Goal: Task Accomplishment & Management: Use online tool/utility

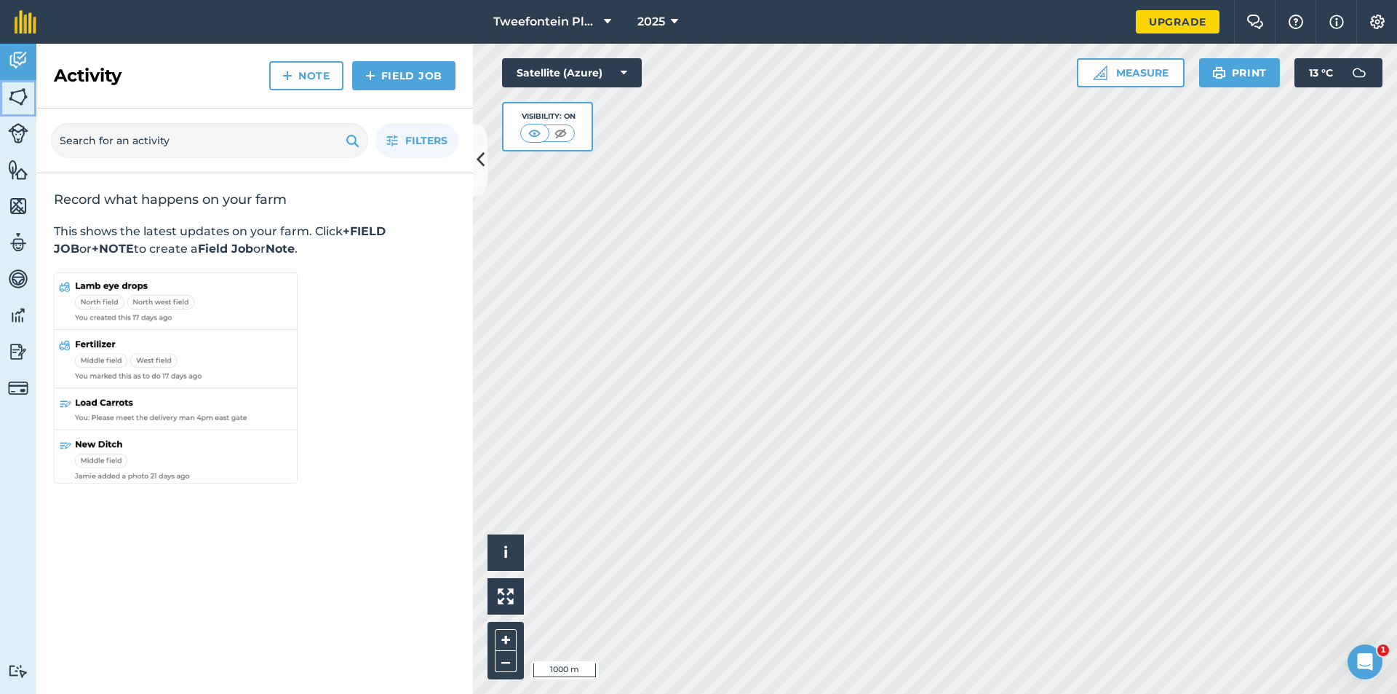
click at [14, 103] on img at bounding box center [18, 97] width 20 height 22
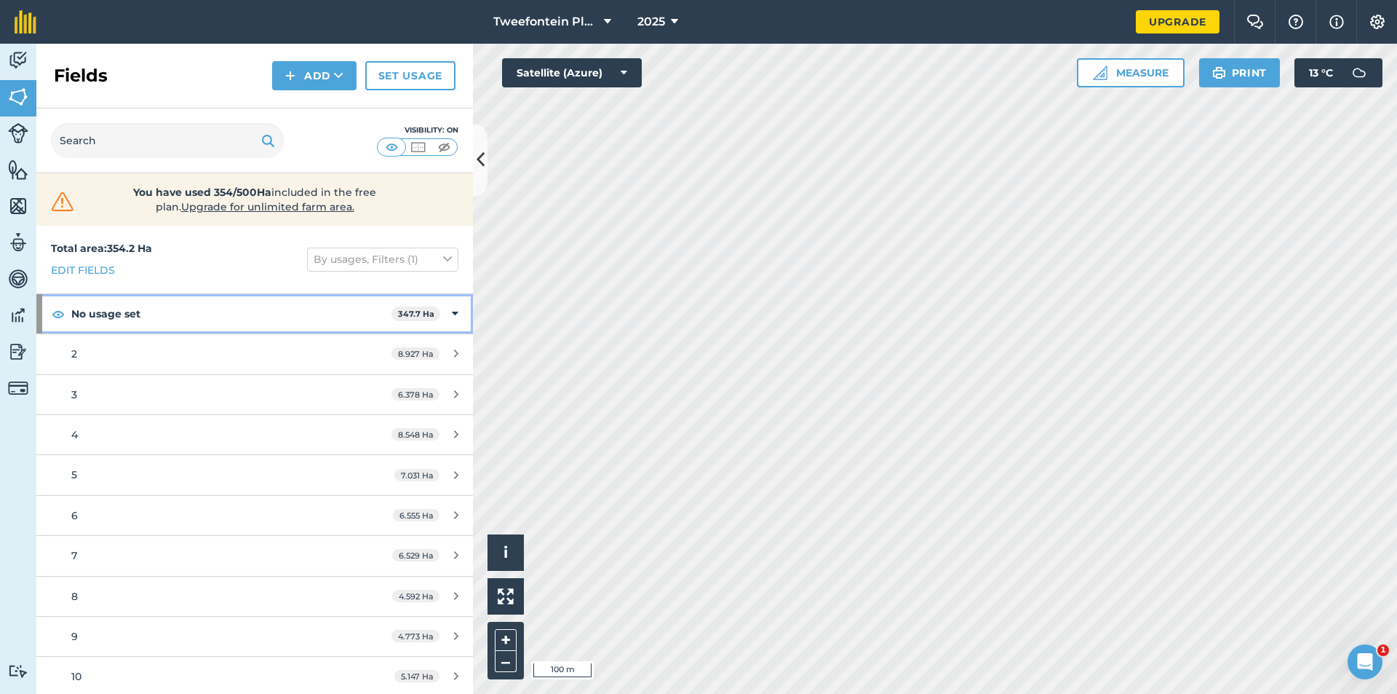
click at [452, 314] on icon at bounding box center [455, 314] width 7 height 16
click at [457, 313] on icon at bounding box center [457, 314] width 4 height 16
click at [457, 313] on div "No usage set 347.7 Ha" at bounding box center [254, 313] width 437 height 39
click at [461, 309] on div "No usage set 347.7 Ha" at bounding box center [254, 313] width 437 height 39
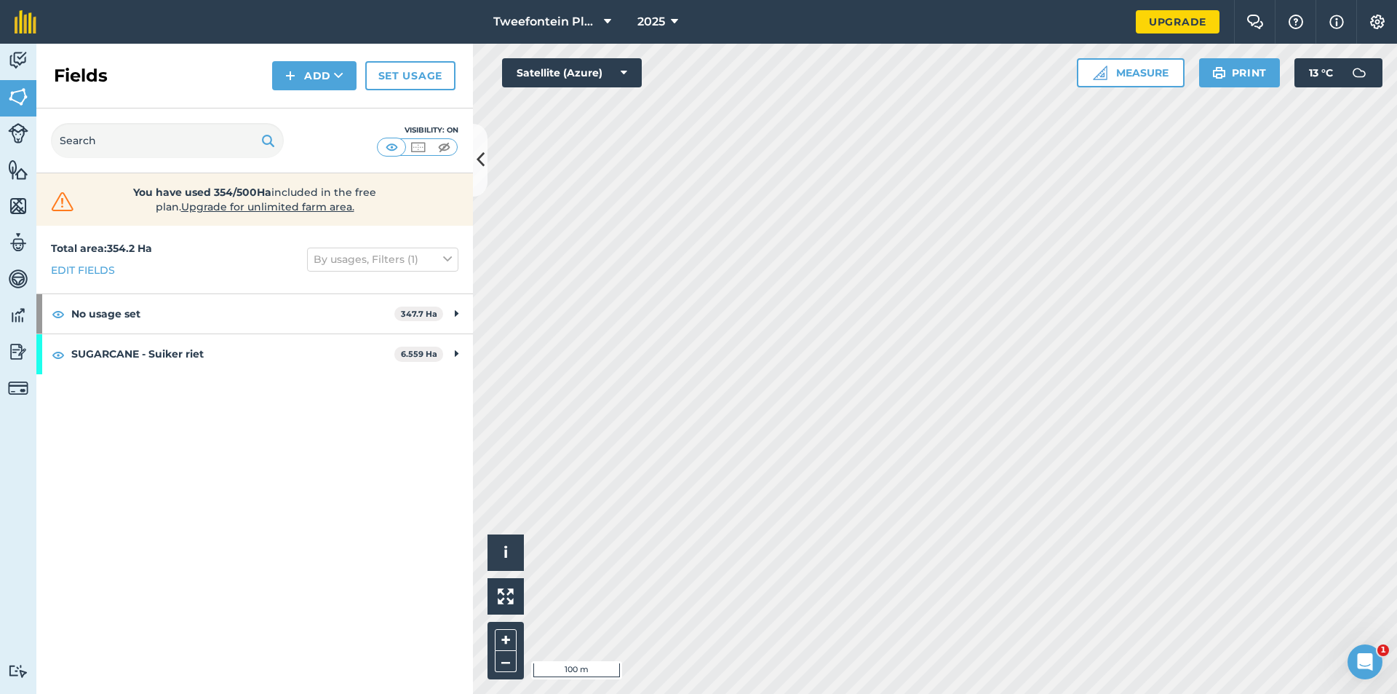
click at [619, 693] on html "Tweefontein Plaas 2025 Upgrade Farm Chat Help Info Settings Map printing is not…" at bounding box center [698, 347] width 1397 height 694
click at [306, 71] on button "Add" at bounding box center [314, 75] width 84 height 29
click at [304, 107] on link "Draw" at bounding box center [314, 108] width 80 height 32
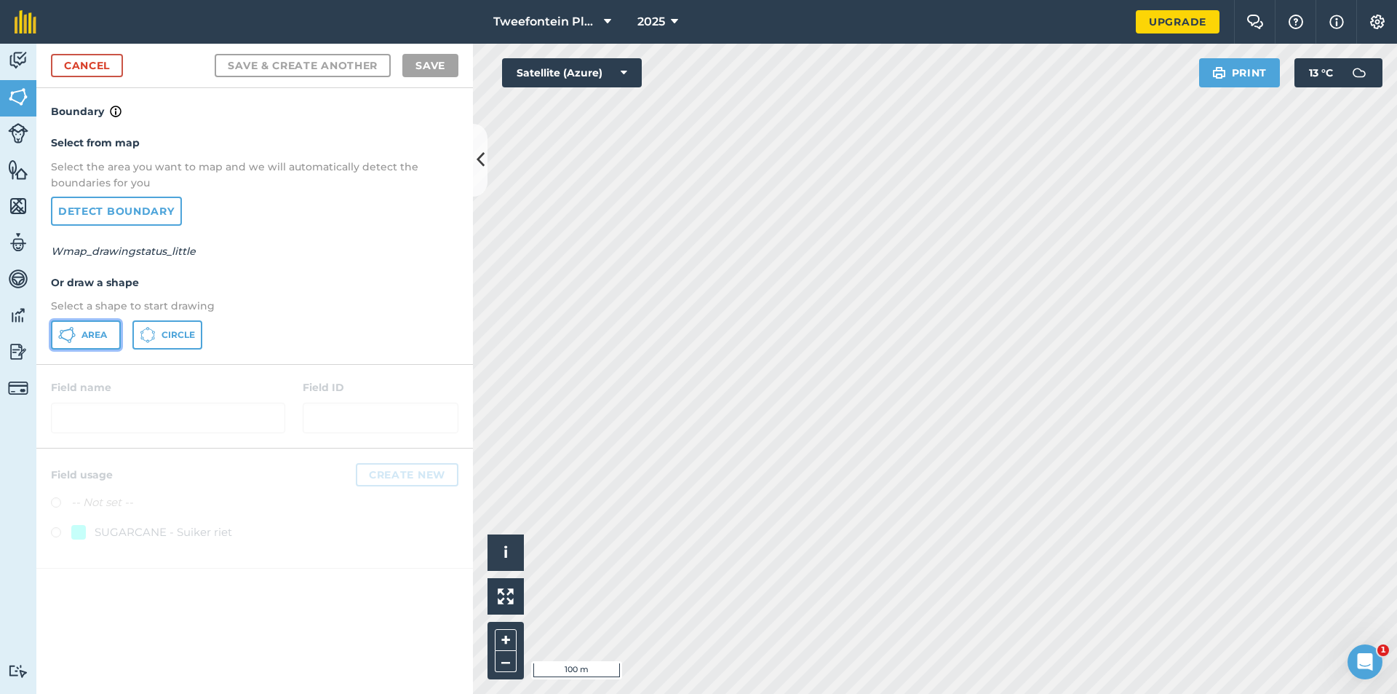
click at [81, 338] on button "Area" at bounding box center [86, 334] width 70 height 29
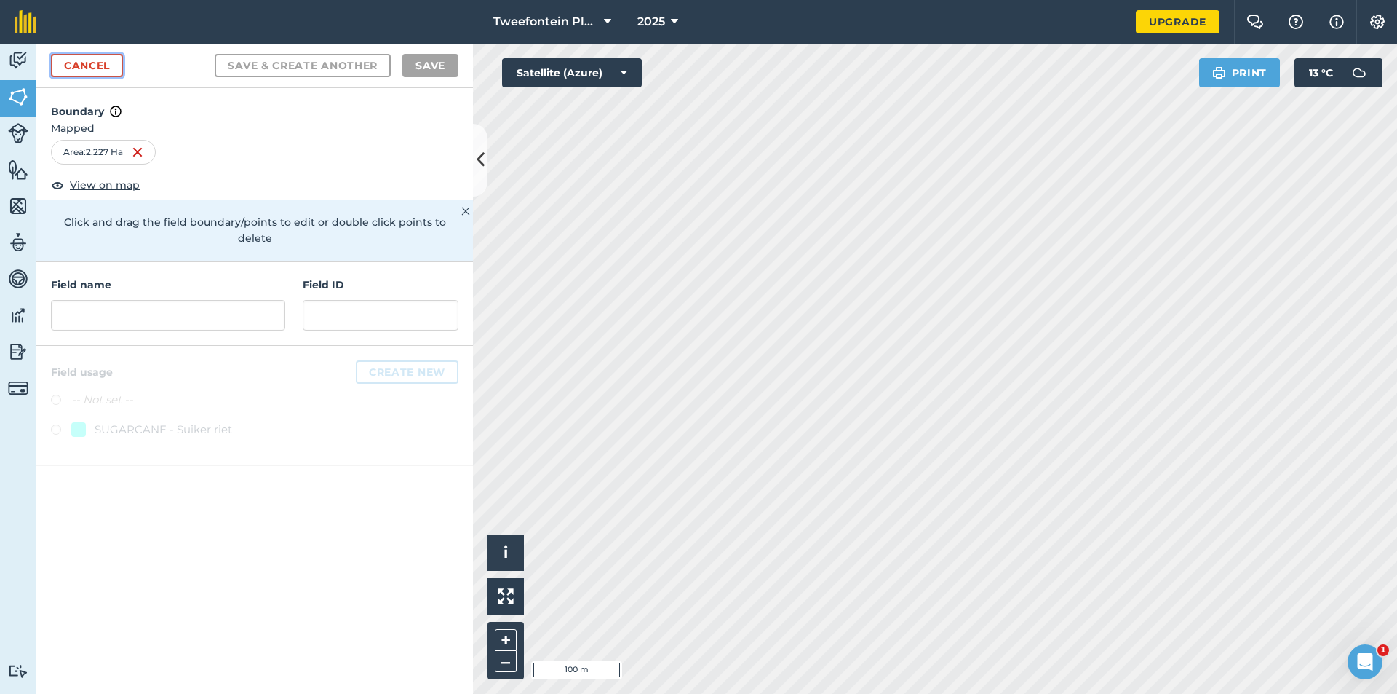
click at [119, 67] on link "Cancel" at bounding box center [87, 65] width 72 height 23
